Goal: Task Accomplishment & Management: Use online tool/utility

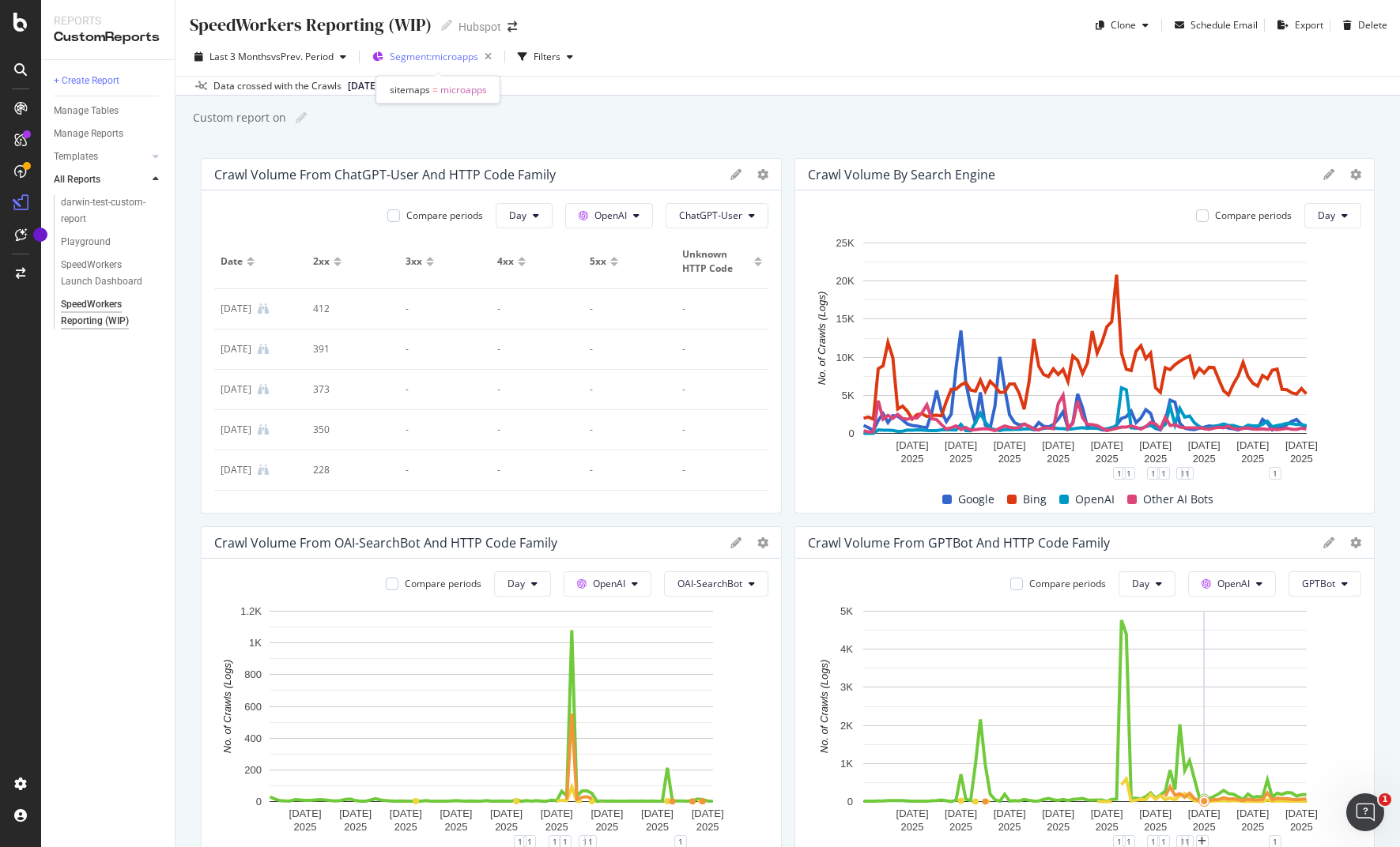
click at [413, 57] on span "Segment: microapps" at bounding box center [434, 56] width 89 height 14
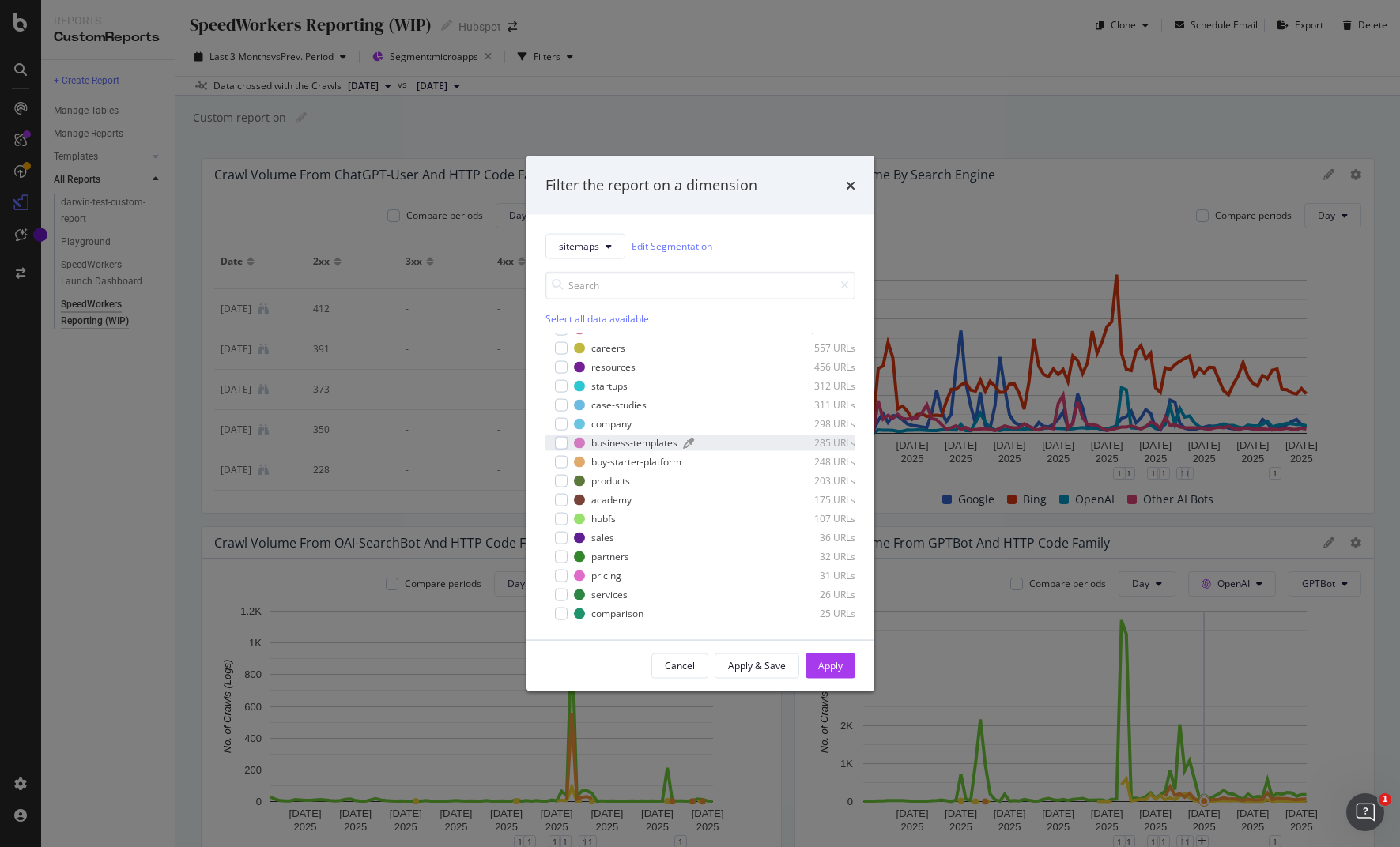
scroll to position [31, 0]
click at [565, 443] on div "modal" at bounding box center [562, 442] width 13 height 13
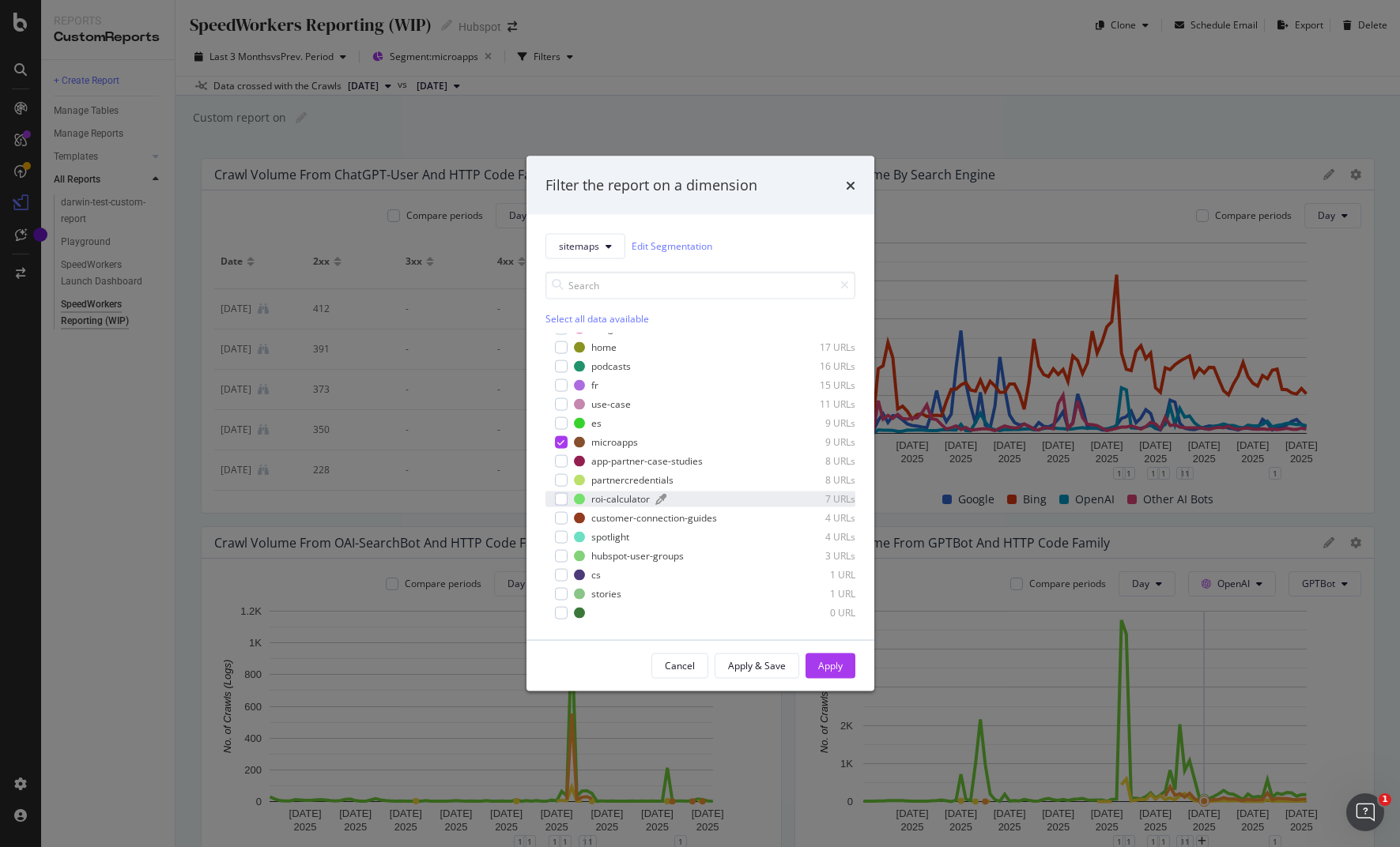
drag, startPoint x: 560, startPoint y: 442, endPoint x: 642, endPoint y: 502, distance: 101.6
click at [560, 442] on icon "modal" at bounding box center [561, 442] width 7 height 8
click at [834, 671] on div "Apply" at bounding box center [830, 666] width 24 height 14
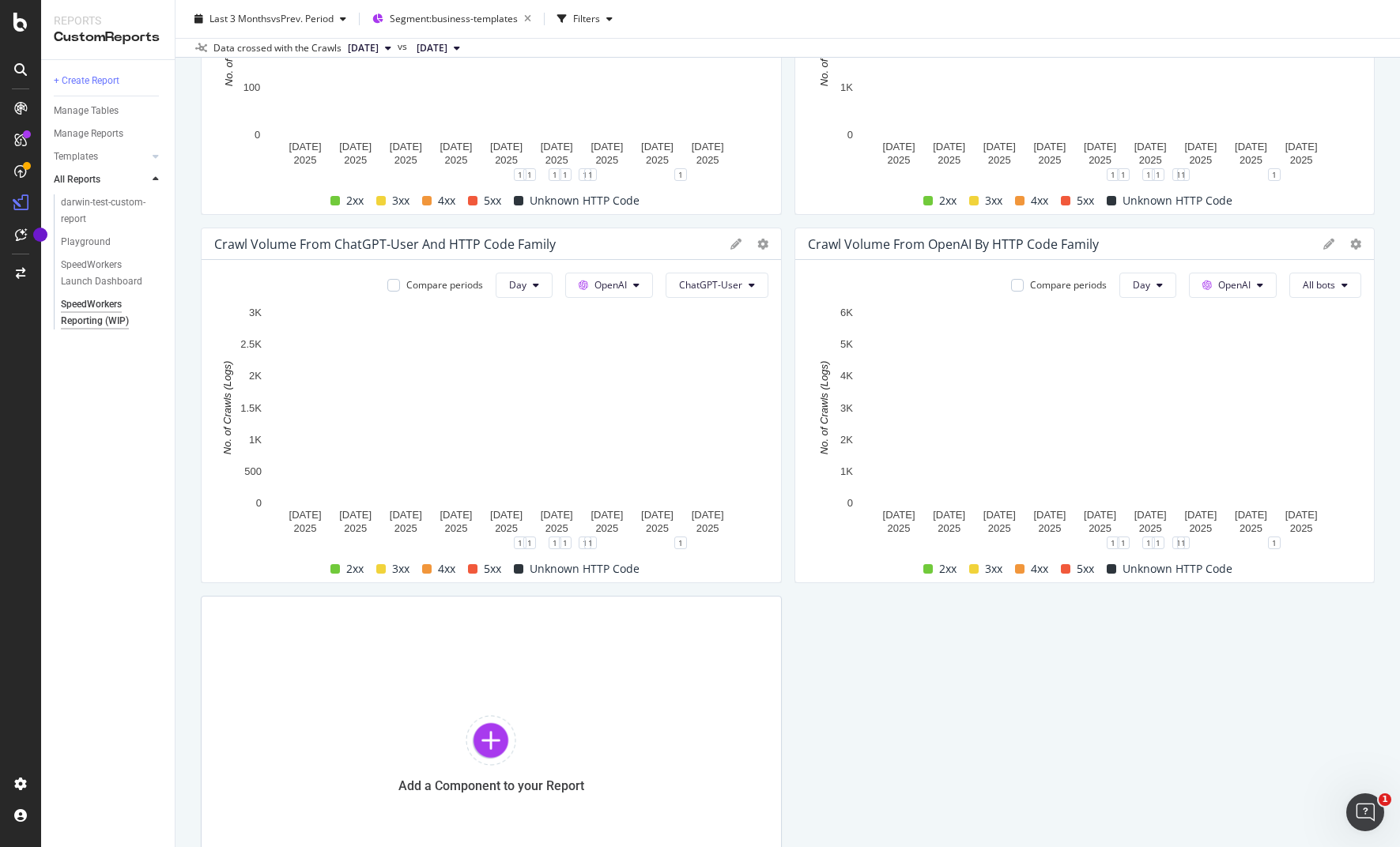
scroll to position [669, 0]
